Goal: Book appointment/travel/reservation

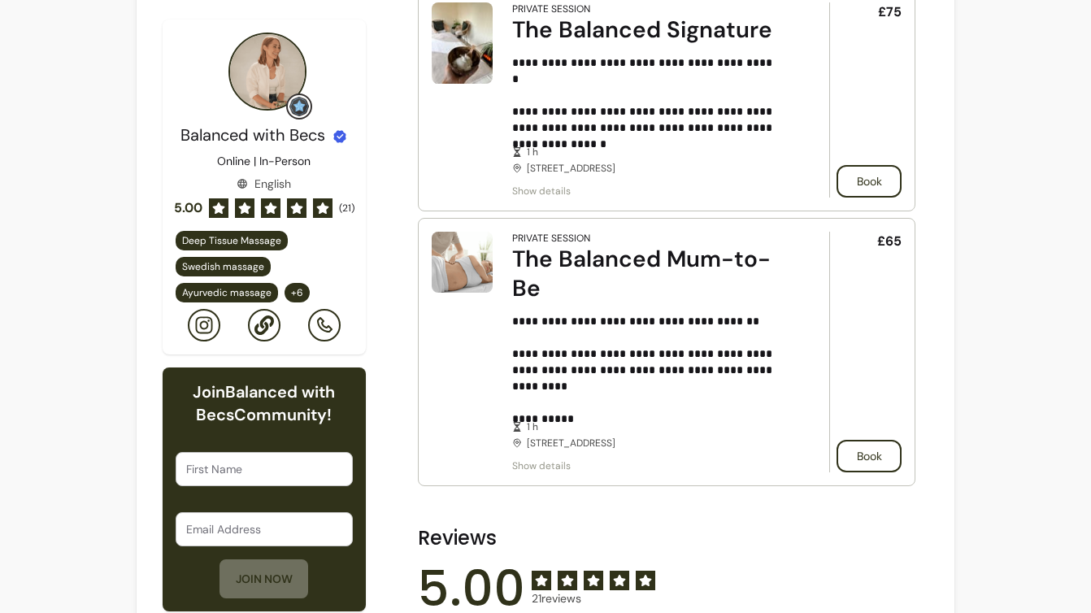
scroll to position [277, 0]
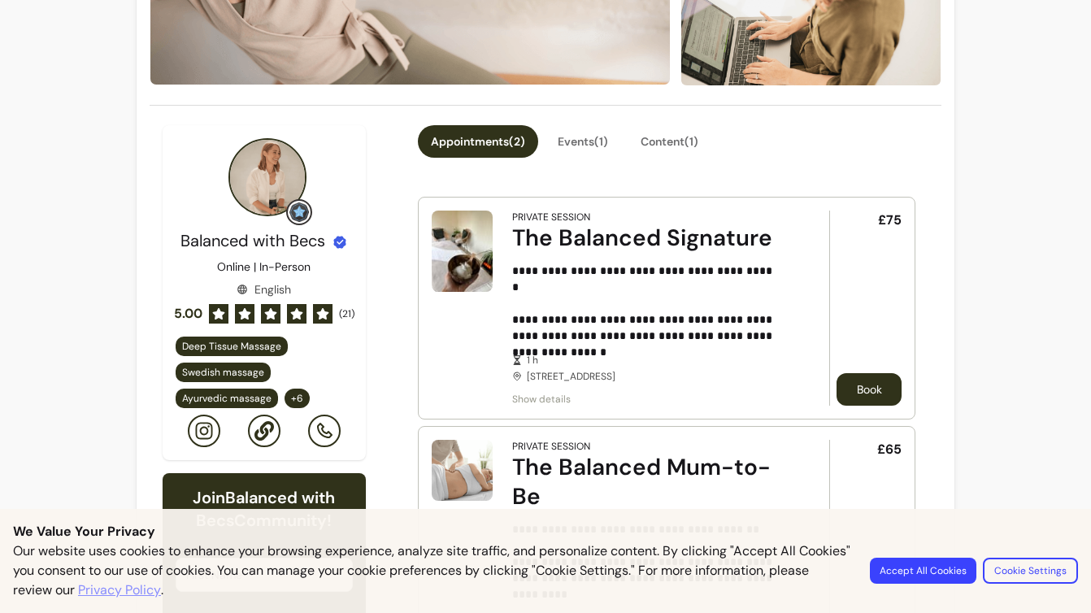
click at [865, 384] on button "Book" at bounding box center [869, 389] width 65 height 33
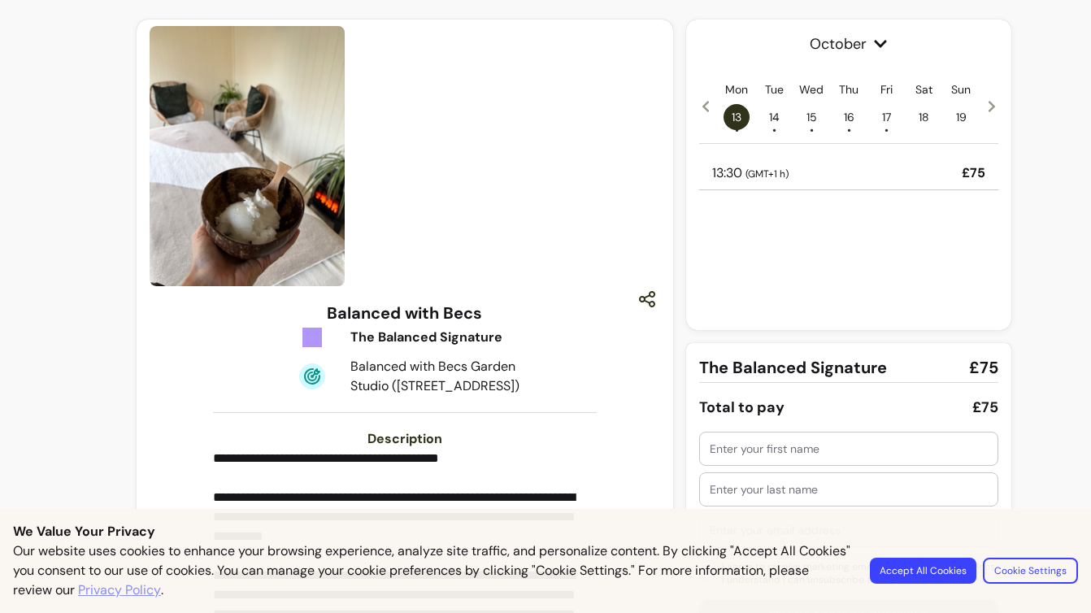
click at [550, 189] on div at bounding box center [405, 156] width 511 height 260
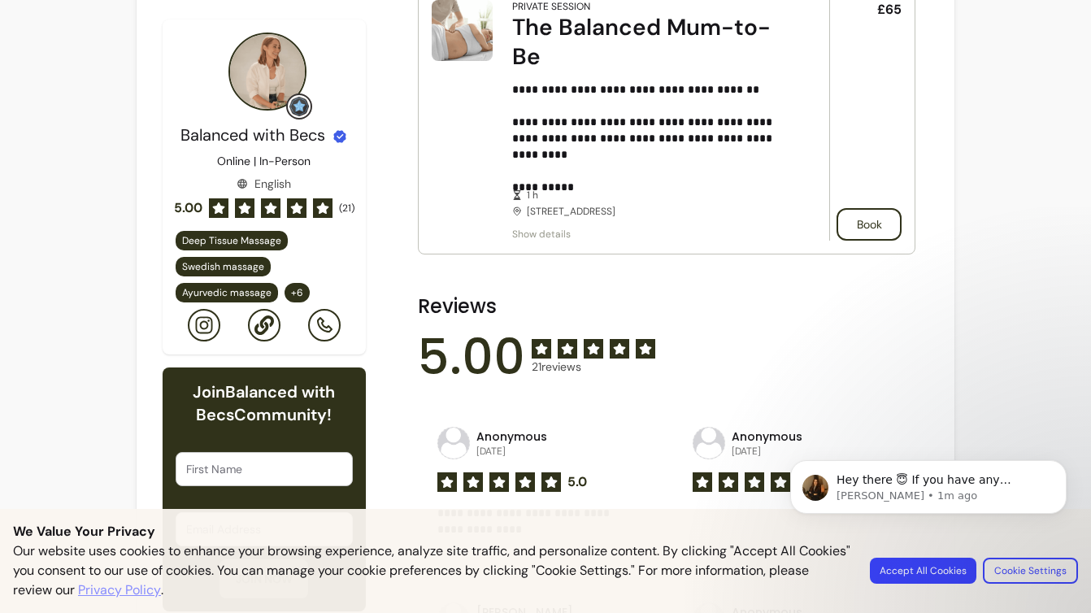
scroll to position [588, 0]
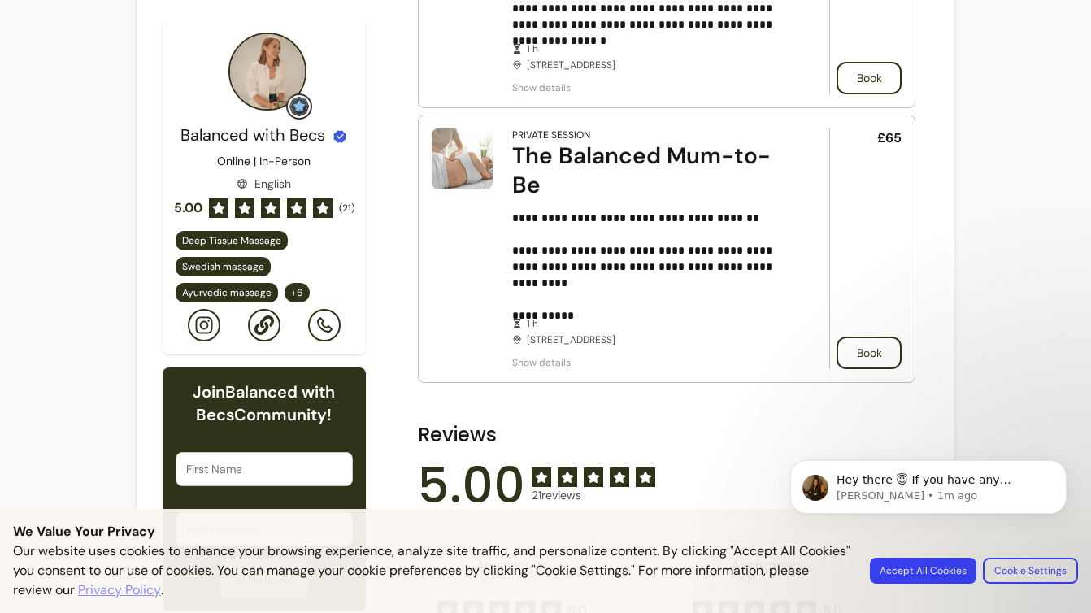
click at [651, 169] on div "The Balanced Mum-to-Be" at bounding box center [648, 171] width 272 height 59
click at [881, 362] on button "Book" at bounding box center [869, 353] width 65 height 33
